Goal: Use online tool/utility: Use online tool/utility

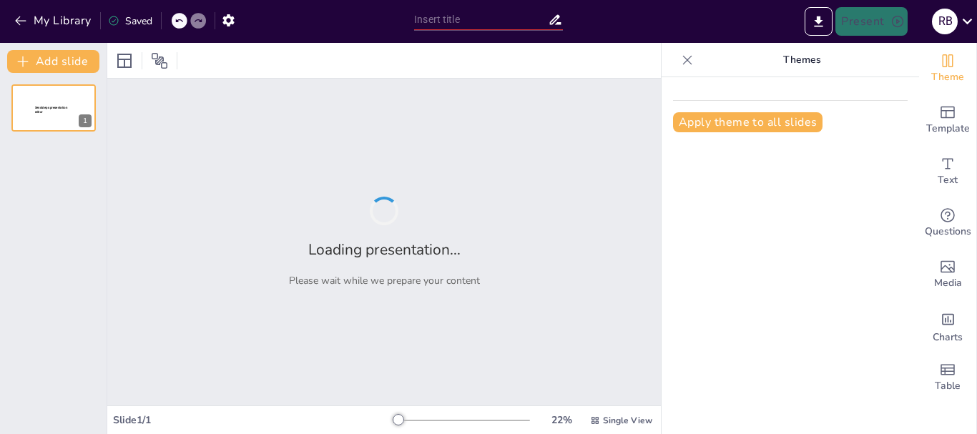
type input "New Sendsteps"
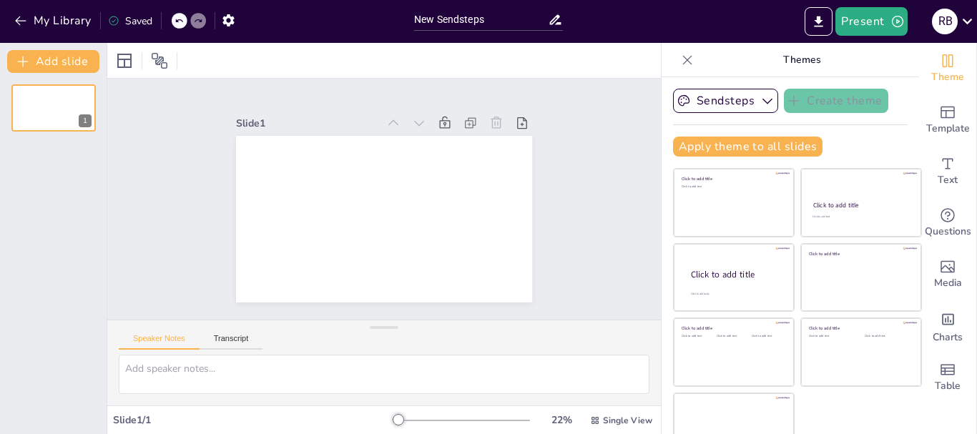
drag, startPoint x: 905, startPoint y: 3, endPoint x: 600, endPoint y: 72, distance: 312.3
click at [600, 72] on div at bounding box center [384, 60] width 554 height 35
click at [164, 367] on textarea at bounding box center [384, 374] width 531 height 39
paste textarea "¿Qué es el desarrollo motor? Proceso continuo: Involucra los movimientos amplio…"
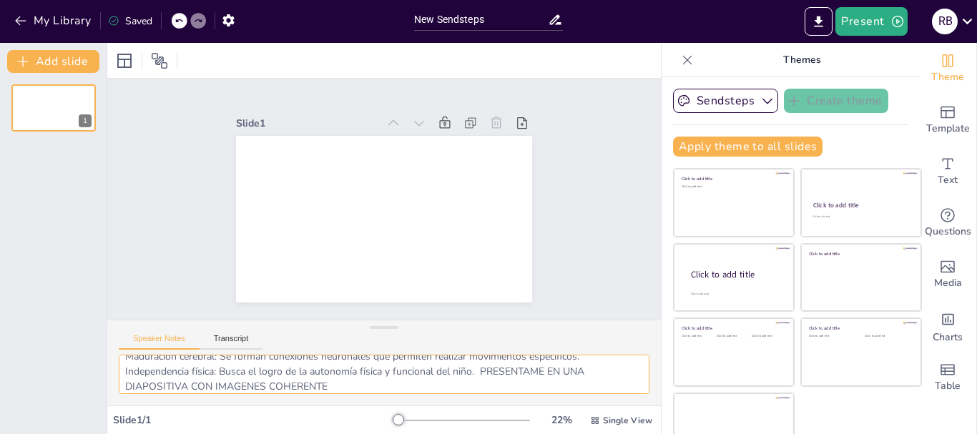
scroll to position [57, 0]
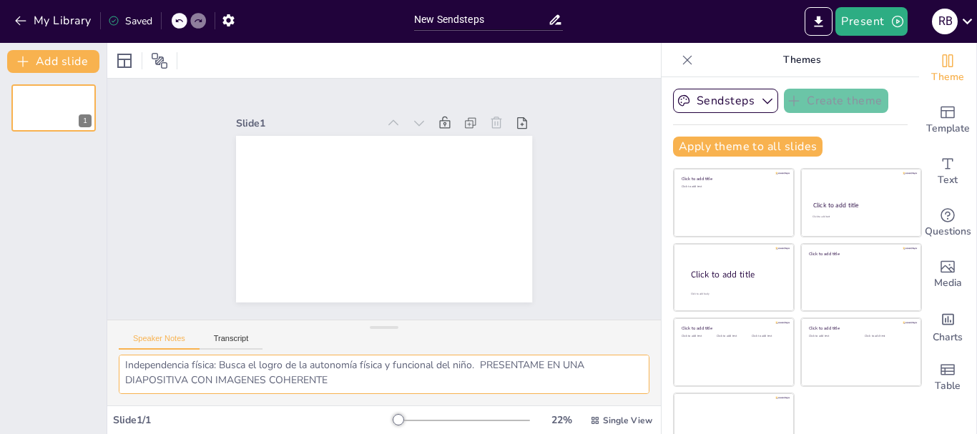
click at [348, 372] on textarea "¿Qué es el desarrollo motor? Proceso continuo: Involucra los movimientos amplio…" at bounding box center [384, 374] width 531 height 39
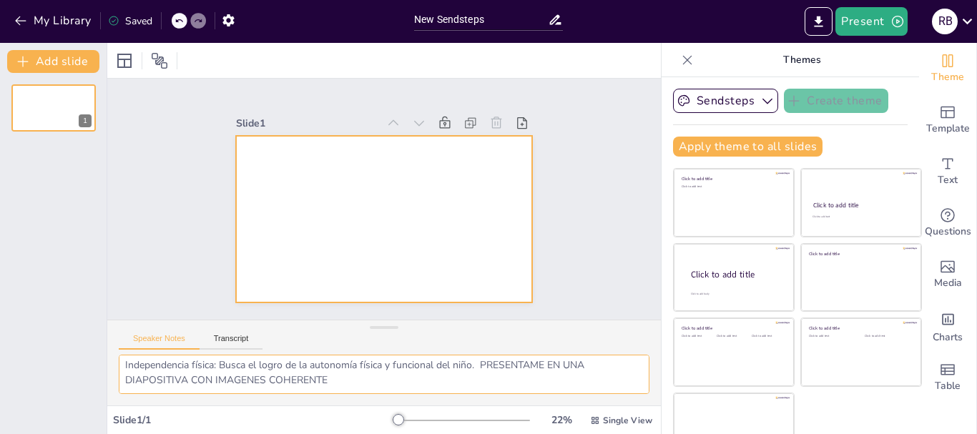
paste textarea "¿Qué es el desarrollo motor? Proceso continuo: Involucra los movimientos amplio…"
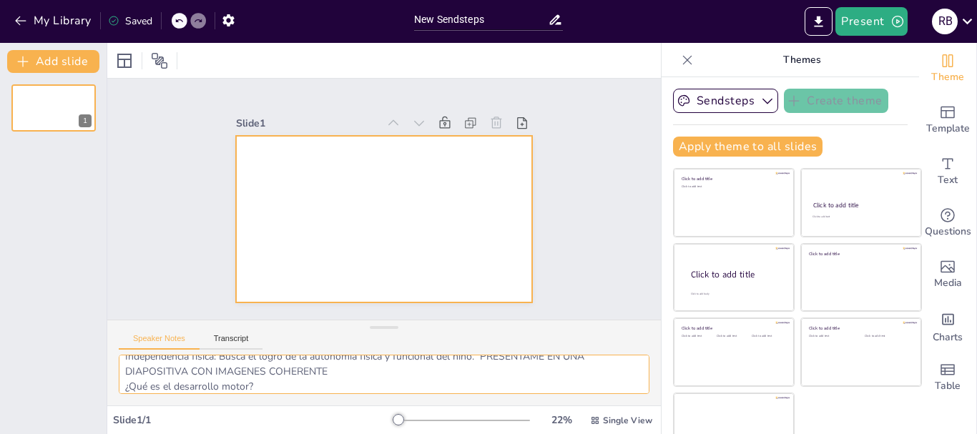
scroll to position [102, 0]
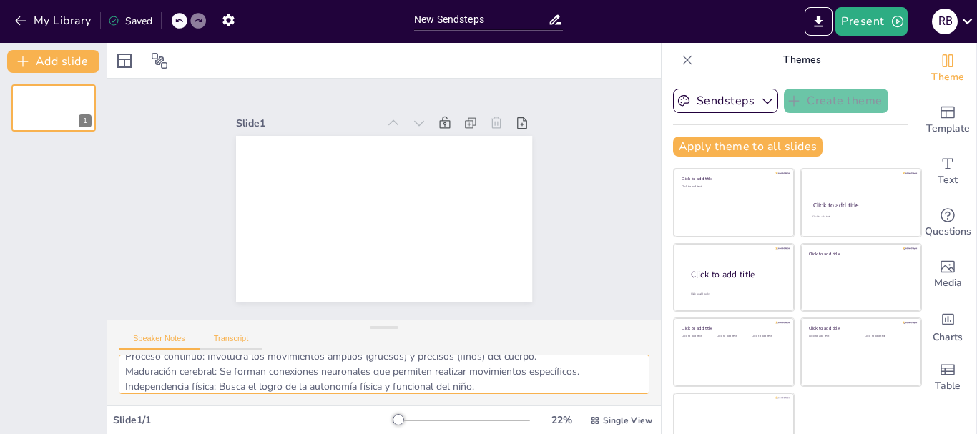
type textarea "¿Qué es el desarrollo motor? Proceso continuo: Involucra los movimientos amplio…"
click at [238, 343] on button "Transcript" at bounding box center [232, 342] width 64 height 16
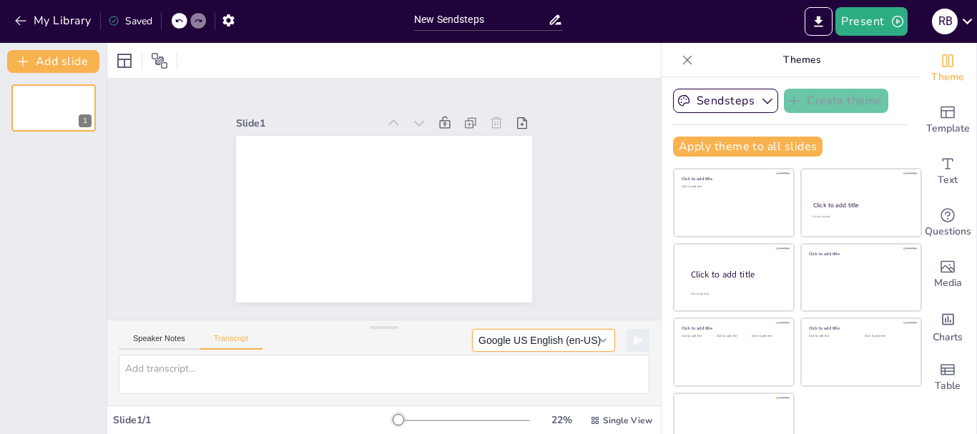
click at [581, 340] on button "Google US English (en-US)" at bounding box center [543, 340] width 143 height 23
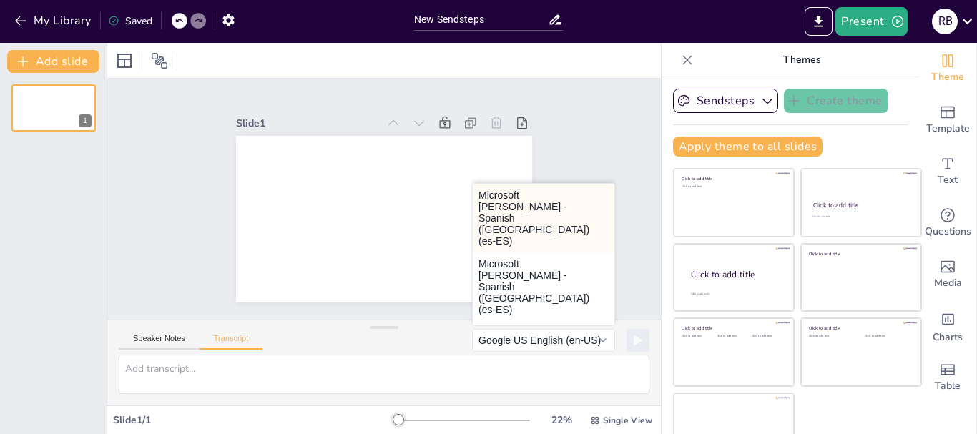
click at [539, 209] on button "Microsoft [PERSON_NAME] - Spanish ([GEOGRAPHIC_DATA]) (es-ES)" at bounding box center [544, 218] width 142 height 69
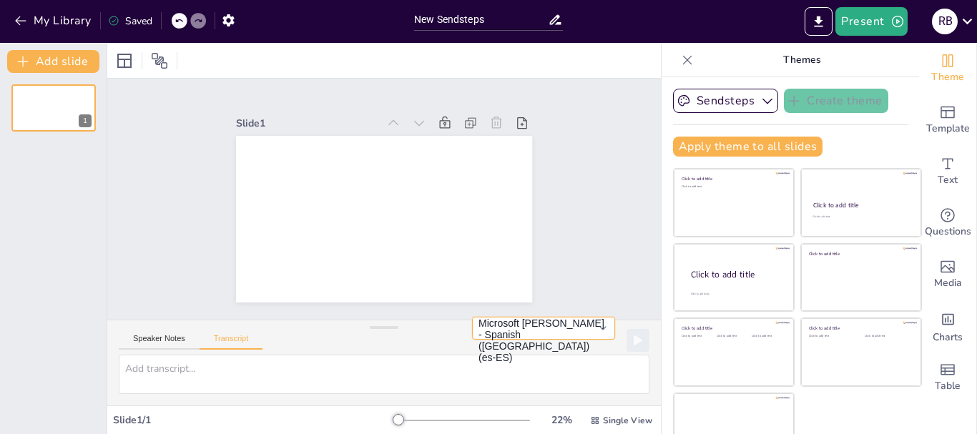
click at [581, 335] on button "Microsoft [PERSON_NAME] - Spanish ([GEOGRAPHIC_DATA]) (es-ES)" at bounding box center [543, 328] width 143 height 23
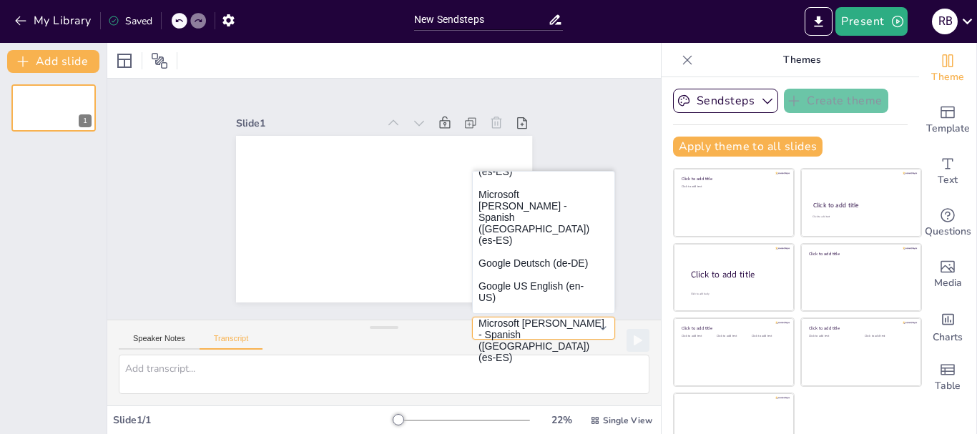
scroll to position [129, 0]
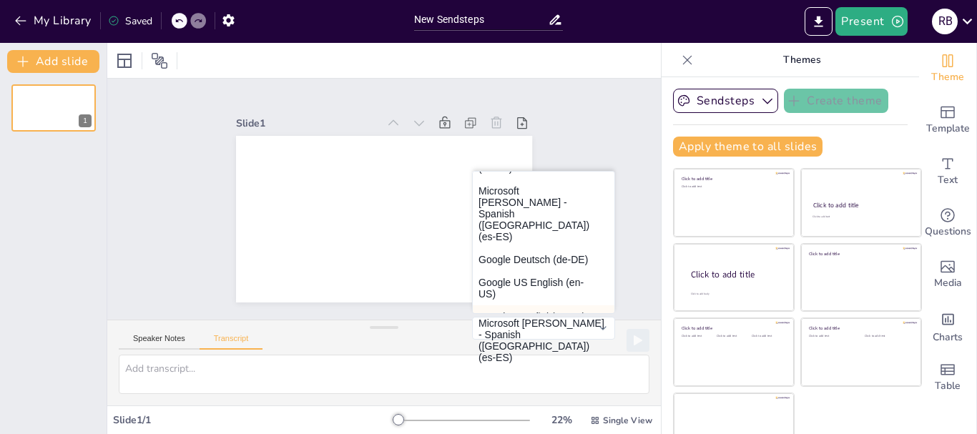
click at [508, 305] on button "Google español (es-ES)" at bounding box center [544, 316] width 142 height 23
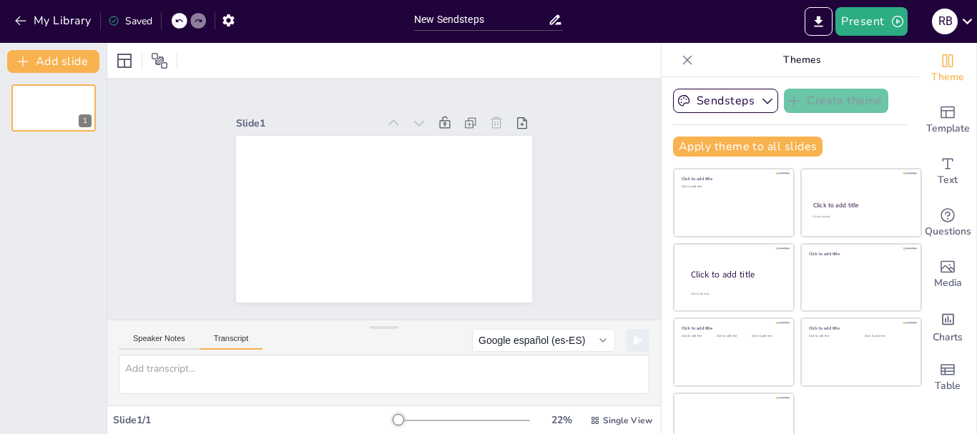
click at [235, 340] on button "Transcript" at bounding box center [232, 342] width 64 height 16
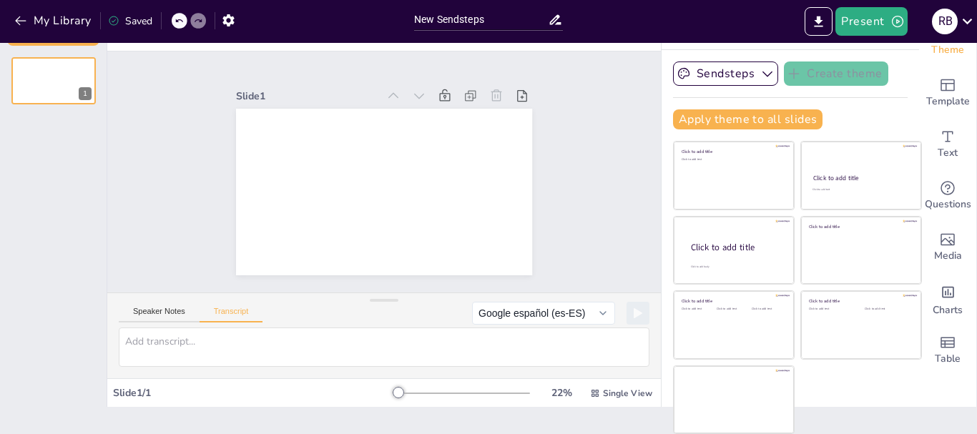
click at [153, 306] on div "Speaker Notes Transcript" at bounding box center [191, 313] width 144 height 19
click at [153, 311] on button "Speaker Notes" at bounding box center [159, 315] width 81 height 16
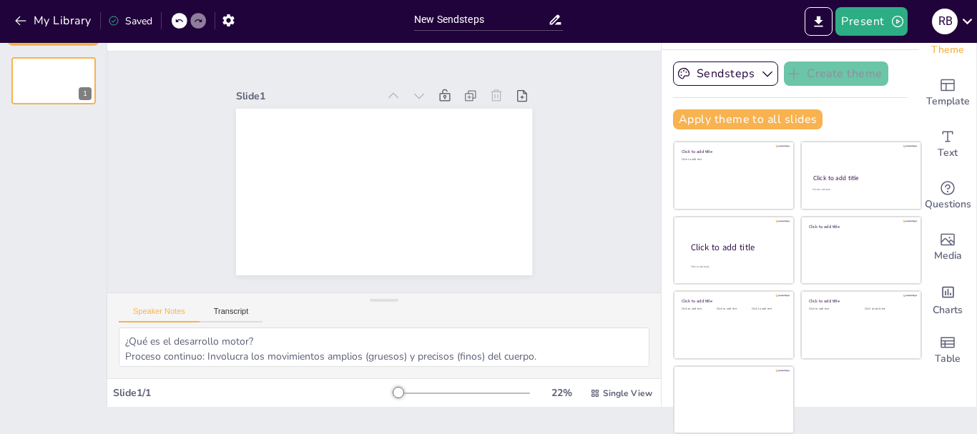
click at [572, 227] on div "Slide 1" at bounding box center [383, 172] width 589 height 521
click at [393, 390] on div at bounding box center [461, 393] width 137 height 11
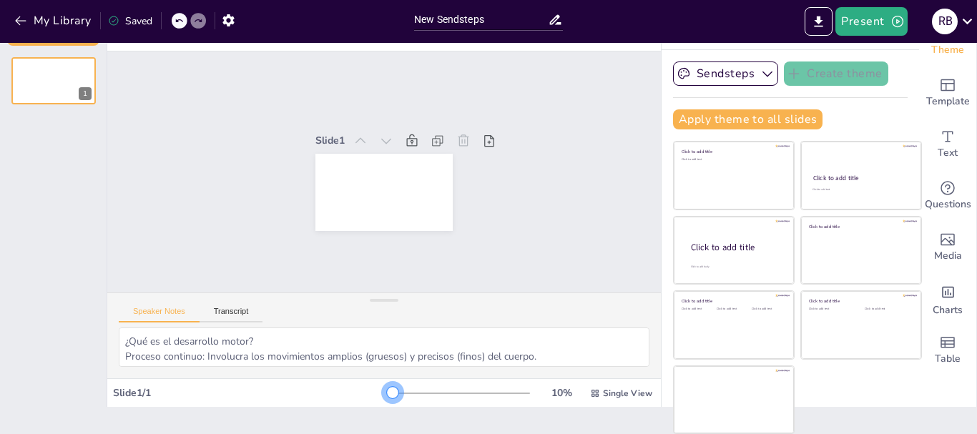
click at [393, 393] on div at bounding box center [393, 393] width 0 height 1
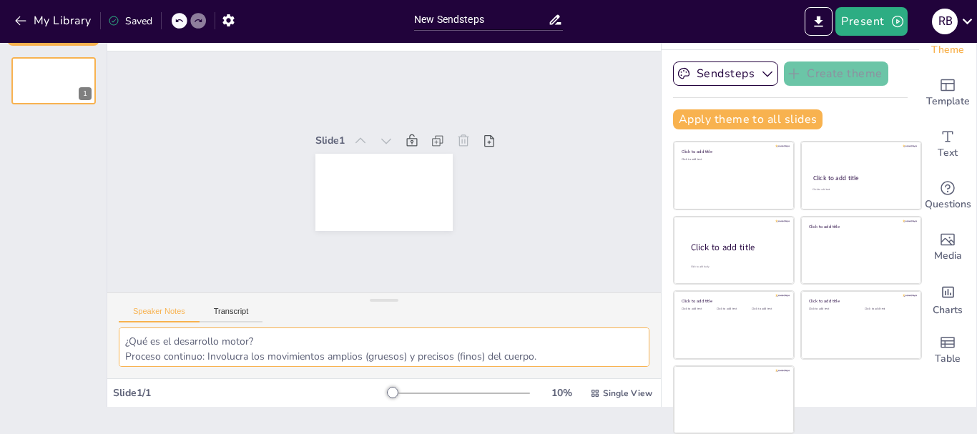
click at [534, 359] on textarea "¿Qué es el desarrollo motor? Proceso continuo: Involucra los movimientos amplio…" at bounding box center [384, 347] width 531 height 39
